Goal: Information Seeking & Learning: Learn about a topic

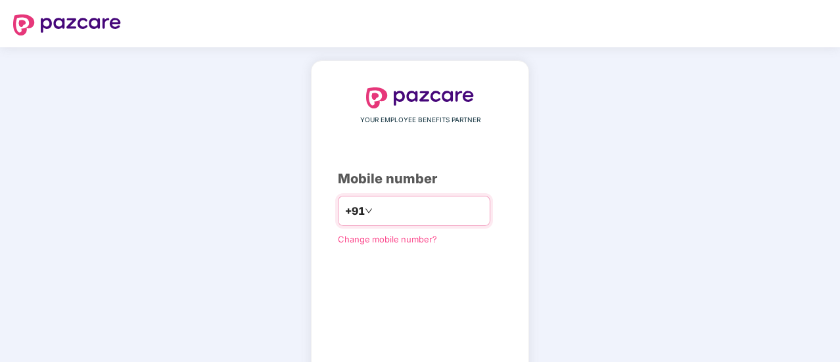
click at [385, 202] on input "number" at bounding box center [429, 210] width 108 height 21
type input "**********"
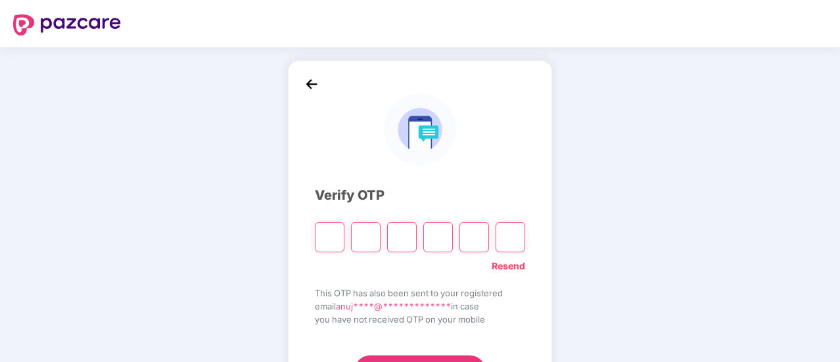
type input "*"
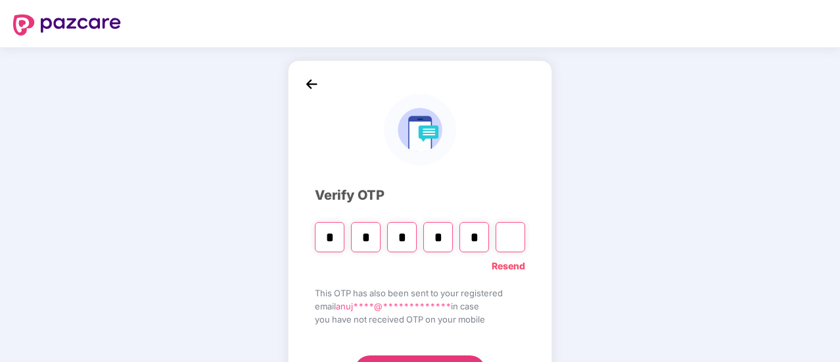
type input "*"
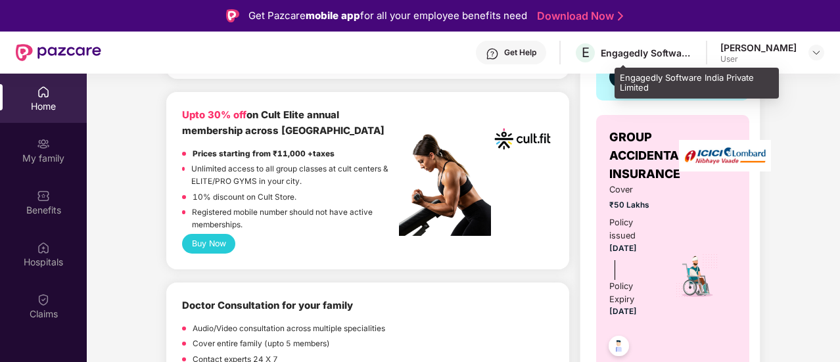
scroll to position [526, 0]
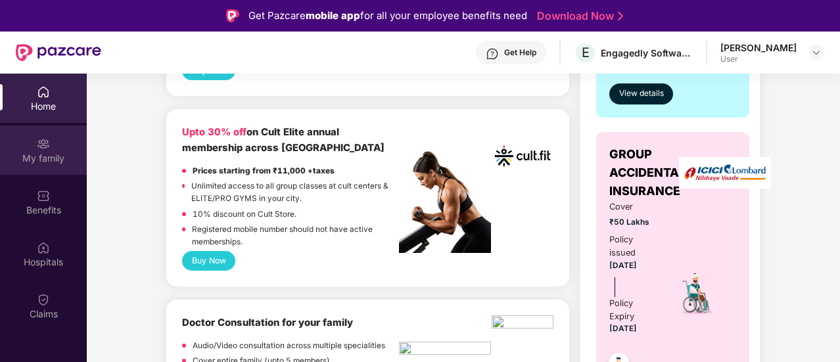
click at [55, 157] on div "My family" at bounding box center [43, 158] width 87 height 13
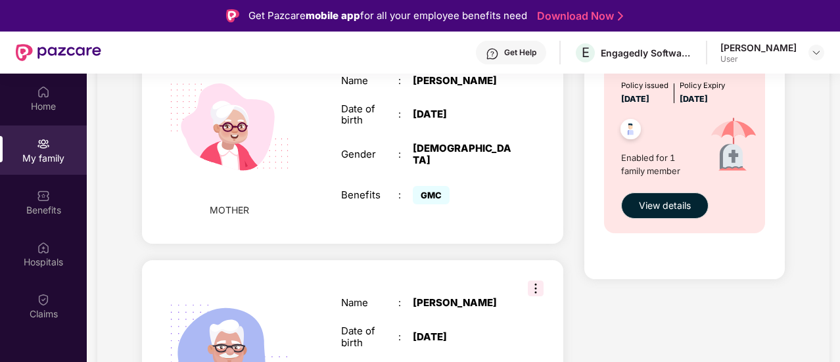
scroll to position [890, 0]
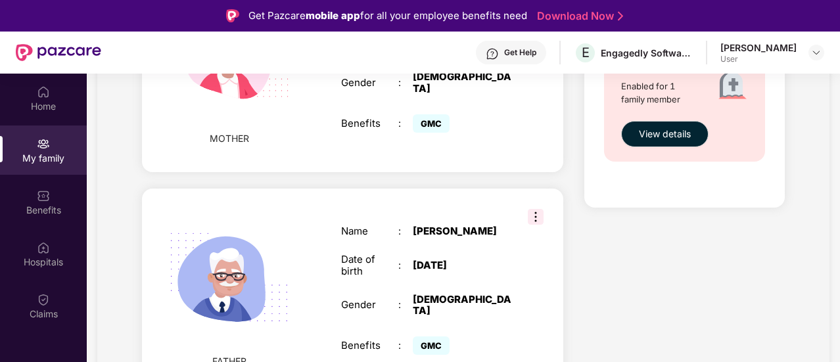
drag, startPoint x: 472, startPoint y: 259, endPoint x: 412, endPoint y: 262, distance: 60.5
click at [413, 262] on div "[DATE]" at bounding box center [463, 265] width 100 height 12
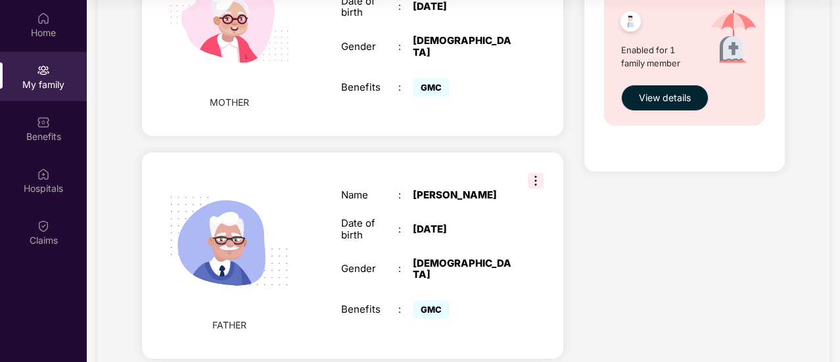
scroll to position [824, 0]
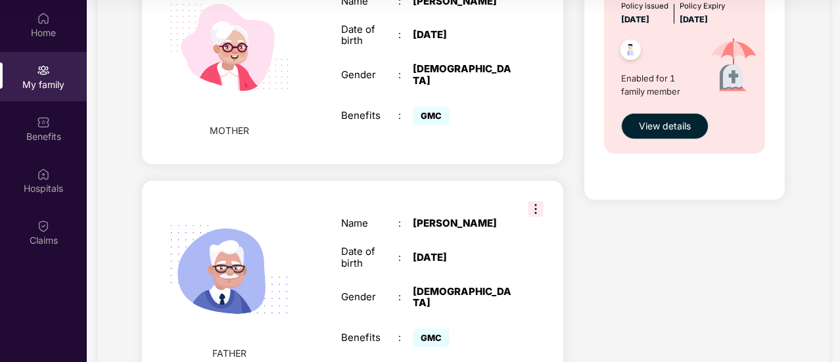
drag, startPoint x: 479, startPoint y: 31, endPoint x: 415, endPoint y: 23, distance: 64.2
click at [415, 29] on div "[DATE]" at bounding box center [463, 35] width 100 height 12
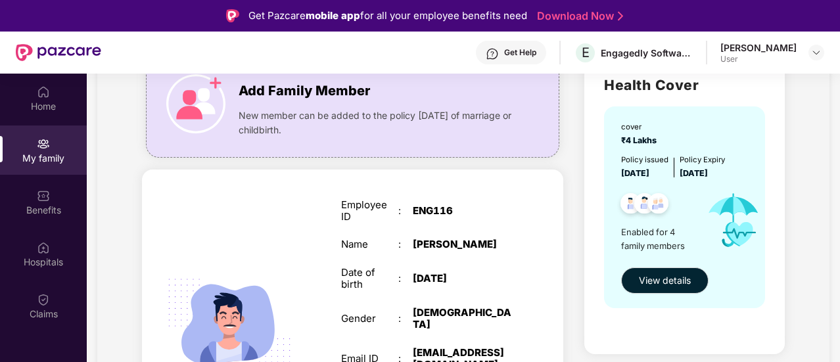
scroll to position [66, 0]
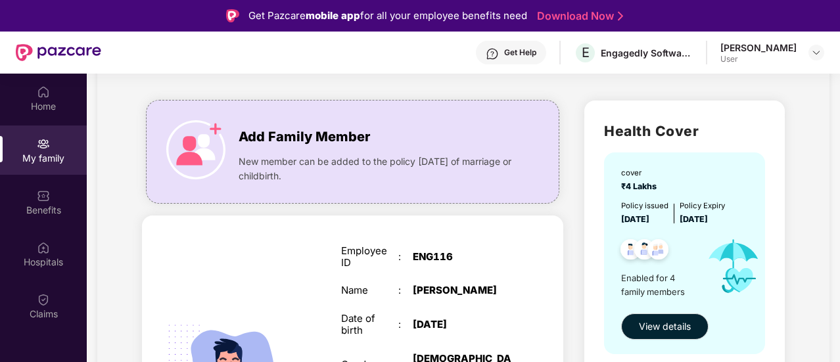
drag, startPoint x: 744, startPoint y: 191, endPoint x: 740, endPoint y: 223, distance: 31.9
click at [740, 223] on div "cover ₹4 Lakhs Policy issued [DATE] Policy Expiry [DATE] Enabled for 4 family m…" at bounding box center [684, 253] width 160 height 202
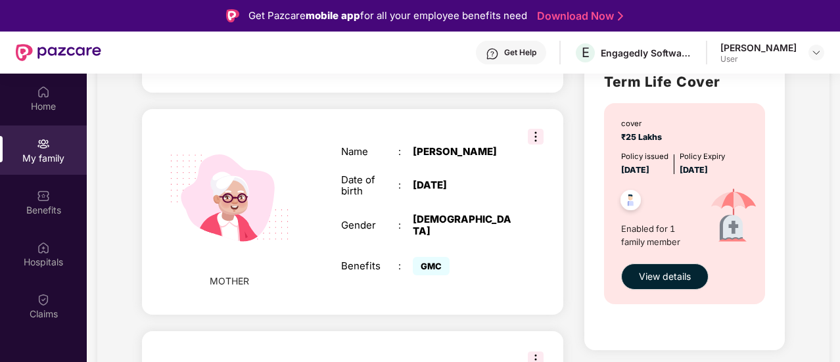
scroll to position [657, 0]
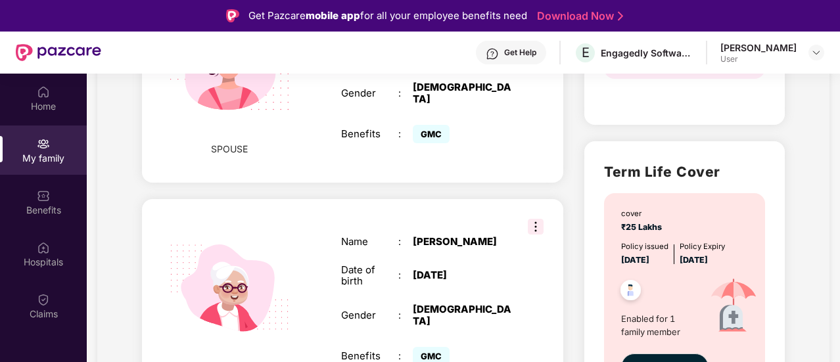
click at [535, 219] on img at bounding box center [536, 227] width 16 height 16
click at [579, 199] on div "Health Cover cover ₹4 Lakhs Policy issued [DATE] Policy Expiry [DATE] Enabled f…" at bounding box center [684, 71] width 221 height 1144
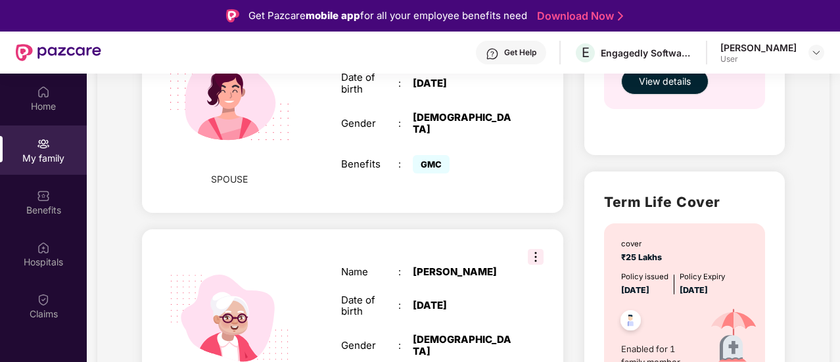
scroll to position [526, 0]
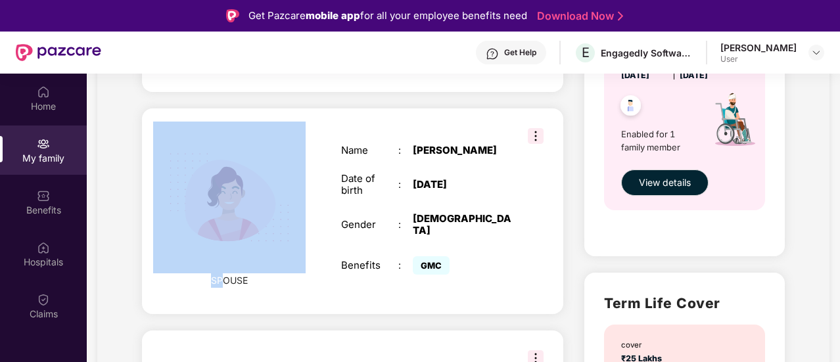
drag, startPoint x: 221, startPoint y: 265, endPoint x: 292, endPoint y: 273, distance: 70.7
click at [292, 273] on div "SPOUSE Name : [PERSON_NAME] Date of birth : [DEMOGRAPHIC_DATA] Gender : [DEMOGR…" at bounding box center [352, 211] width 421 height 206
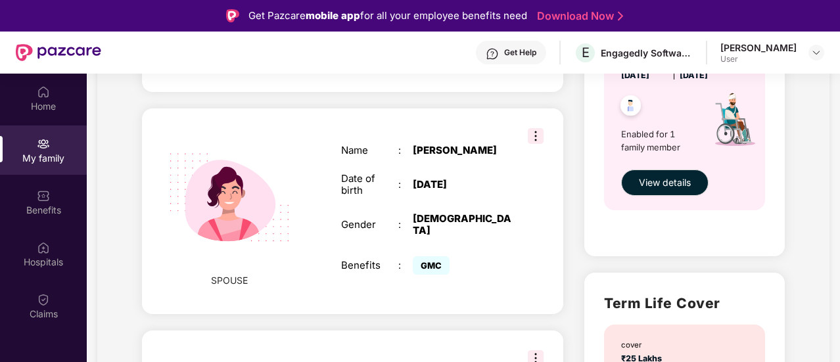
click at [476, 256] on div "GMC" at bounding box center [463, 265] width 100 height 25
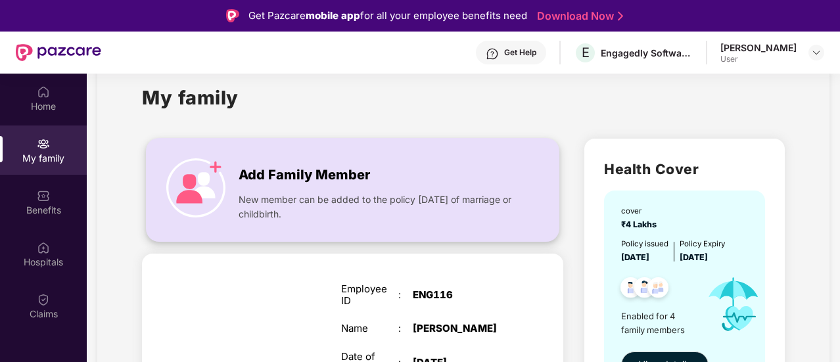
scroll to position [0, 0]
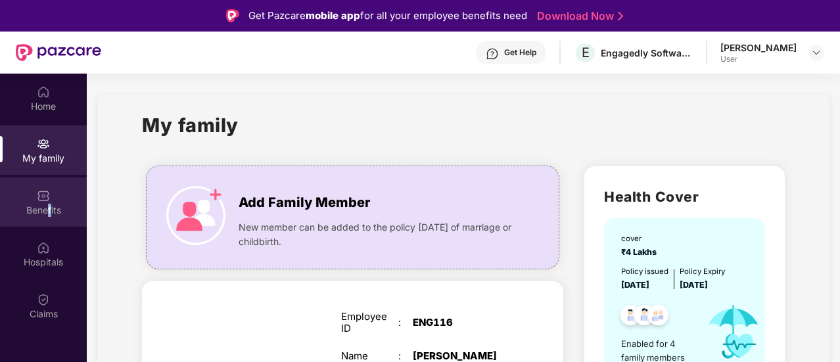
click at [50, 220] on div "Benefits" at bounding box center [43, 201] width 87 height 49
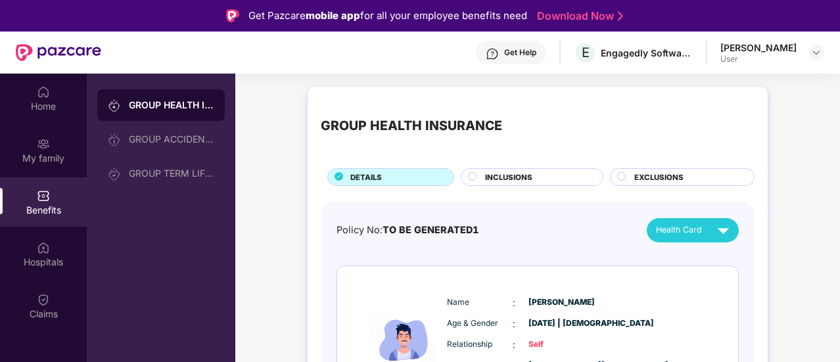
click at [177, 105] on div "GROUP HEALTH INSURANCE" at bounding box center [171, 105] width 85 height 13
click at [171, 180] on div "GROUP TERM LIFE INSURANCE" at bounding box center [160, 174] width 127 height 32
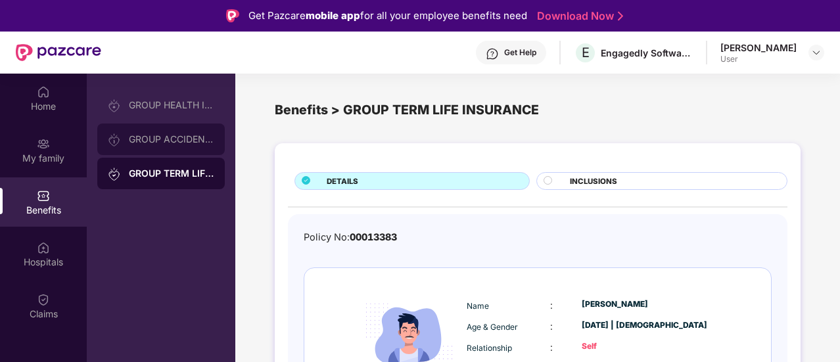
click at [159, 133] on div "GROUP ACCIDENTAL INSURANCE" at bounding box center [160, 140] width 127 height 32
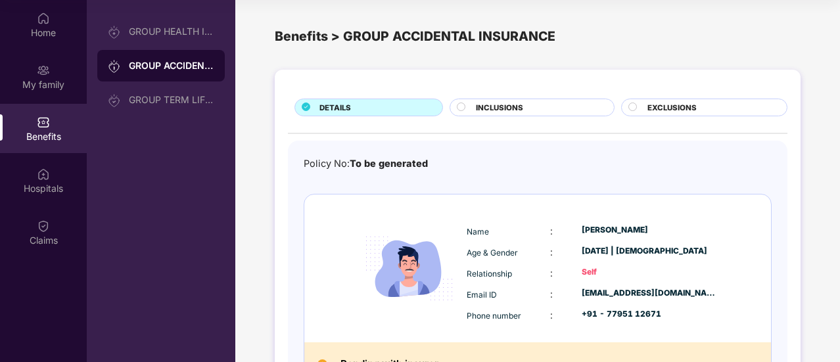
click at [532, 108] on div "INCLUSIONS" at bounding box center [537, 109] width 137 height 14
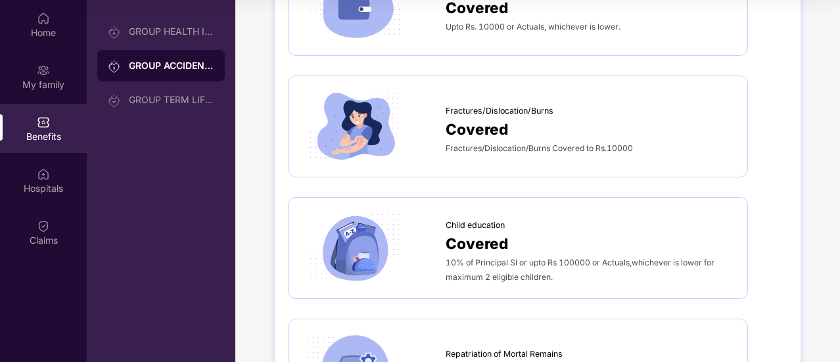
scroll to position [1117, 0]
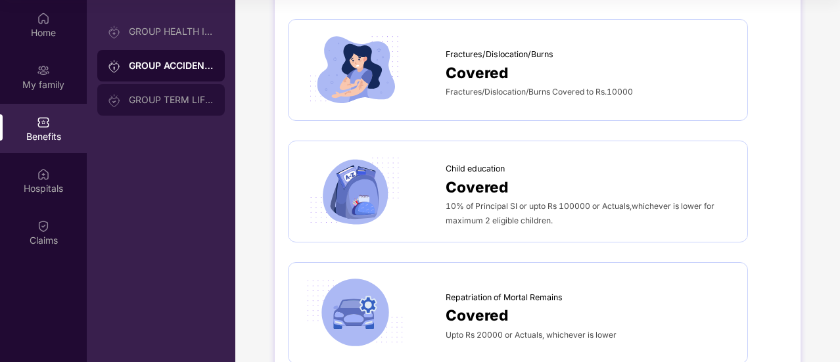
click at [171, 102] on div "GROUP TERM LIFE INSURANCE" at bounding box center [171, 100] width 85 height 11
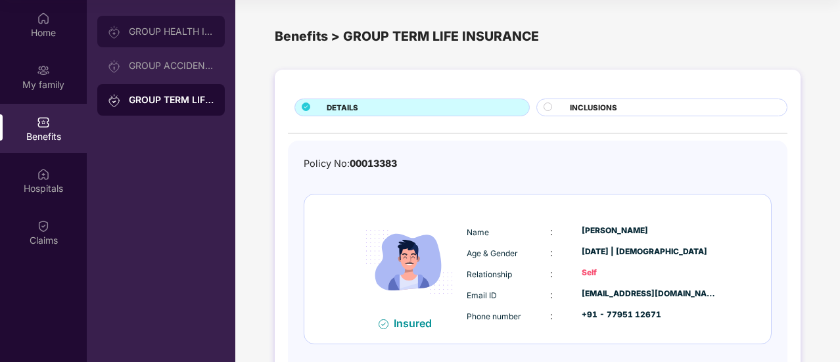
click at [173, 33] on div "GROUP HEALTH INSURANCE" at bounding box center [171, 31] width 85 height 11
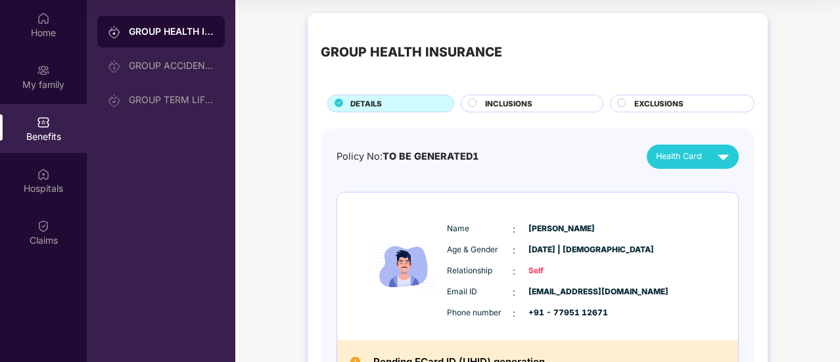
click at [507, 105] on span "INCLUSIONS" at bounding box center [508, 104] width 47 height 12
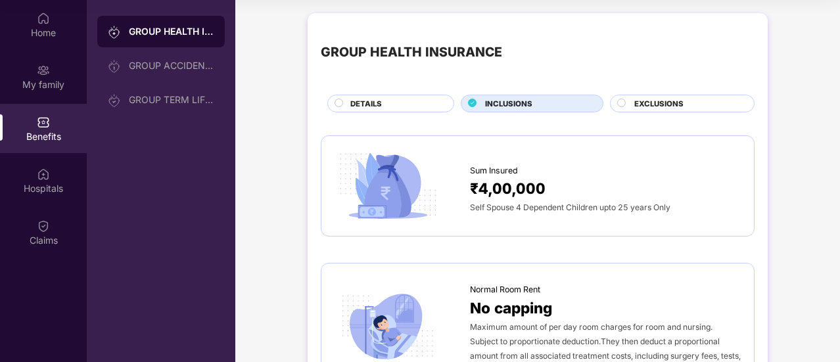
click at [654, 106] on span "EXCLUSIONS" at bounding box center [658, 104] width 49 height 12
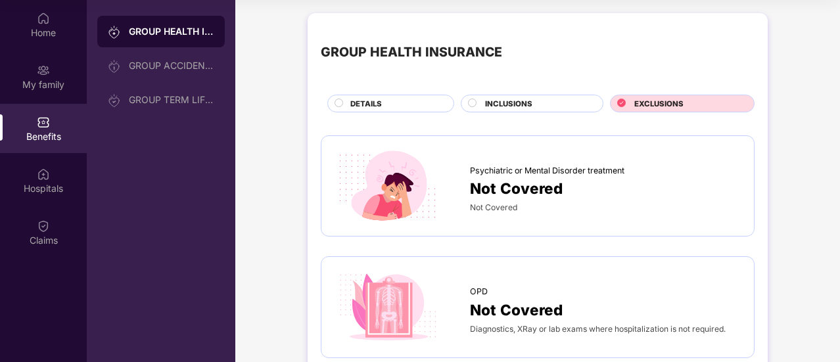
click at [366, 106] on span "DETAILS" at bounding box center [366, 104] width 32 height 12
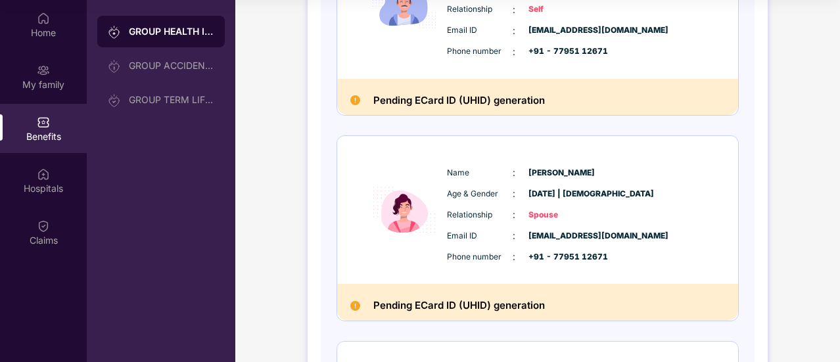
scroll to position [394, 0]
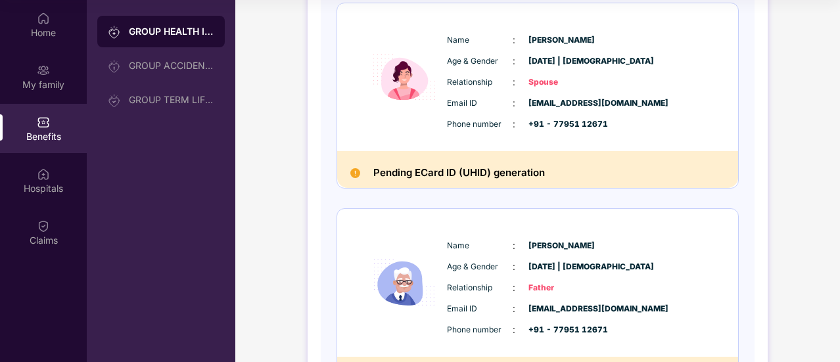
click at [455, 277] on div "Name : [PERSON_NAME] Age & Gender : [DATE] | [DEMOGRAPHIC_DATA] Relationship : …" at bounding box center [576, 288] width 267 height 112
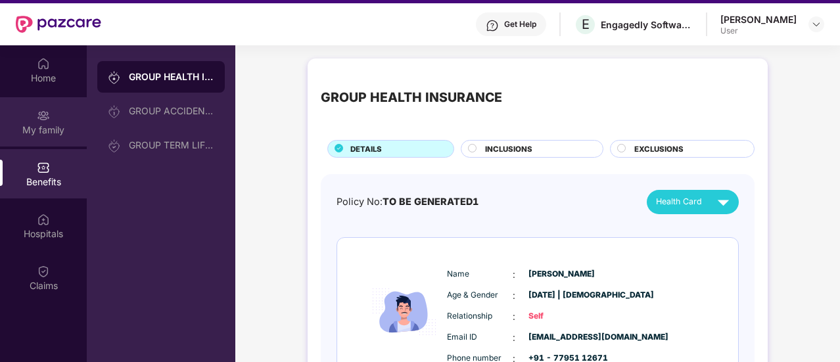
scroll to position [0, 0]
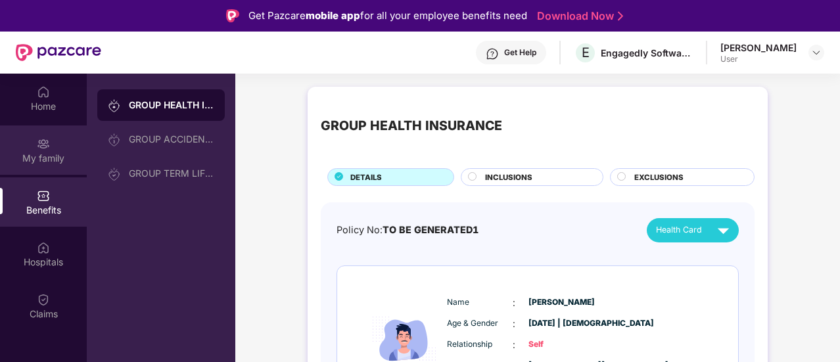
click at [34, 174] on div "My family" at bounding box center [43, 149] width 87 height 49
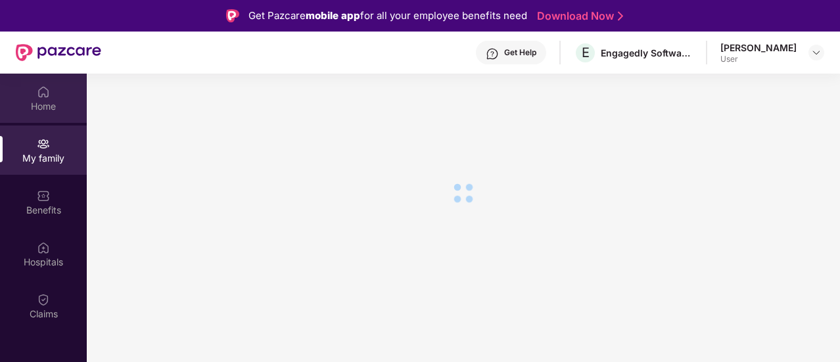
click at [54, 104] on div "Home" at bounding box center [43, 106] width 87 height 13
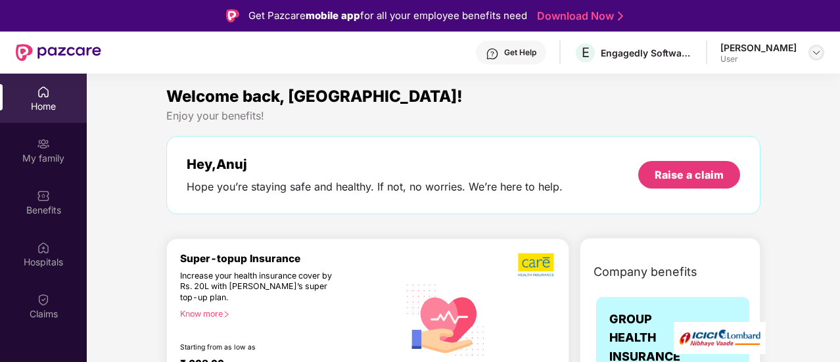
click at [809, 55] on div at bounding box center [816, 53] width 16 height 16
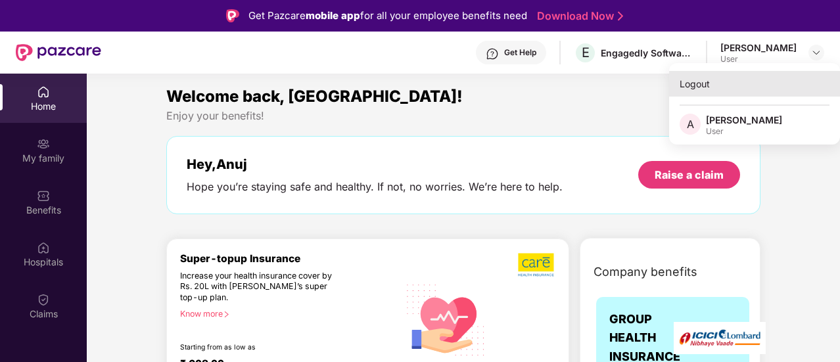
click at [694, 89] on div "Logout" at bounding box center [754, 84] width 171 height 26
